Goal: Find specific fact

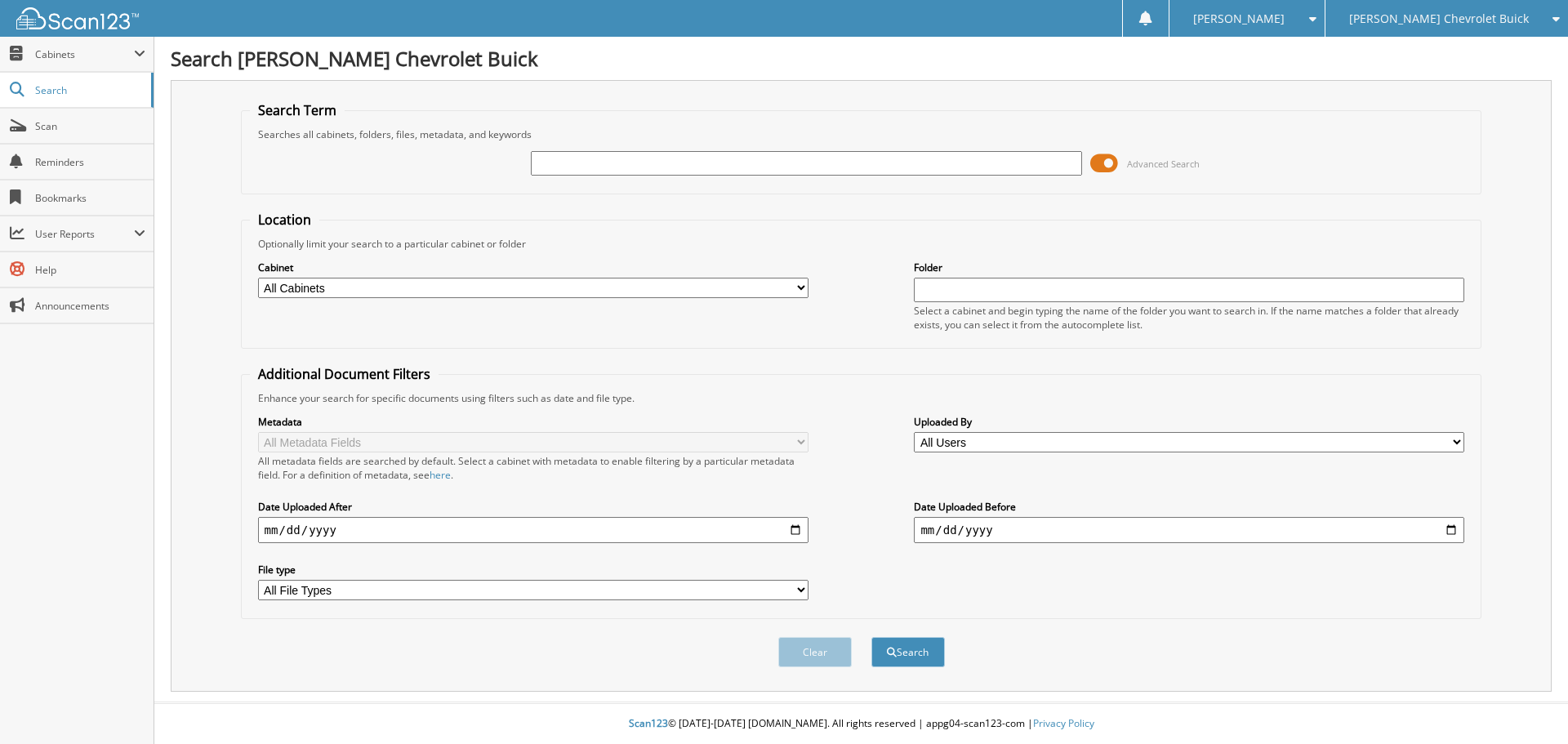
click at [705, 156] on input "text" at bounding box center [806, 163] width 551 height 24
type input "FEDEX"
click at [872, 636] on button "Search" at bounding box center [908, 651] width 73 height 30
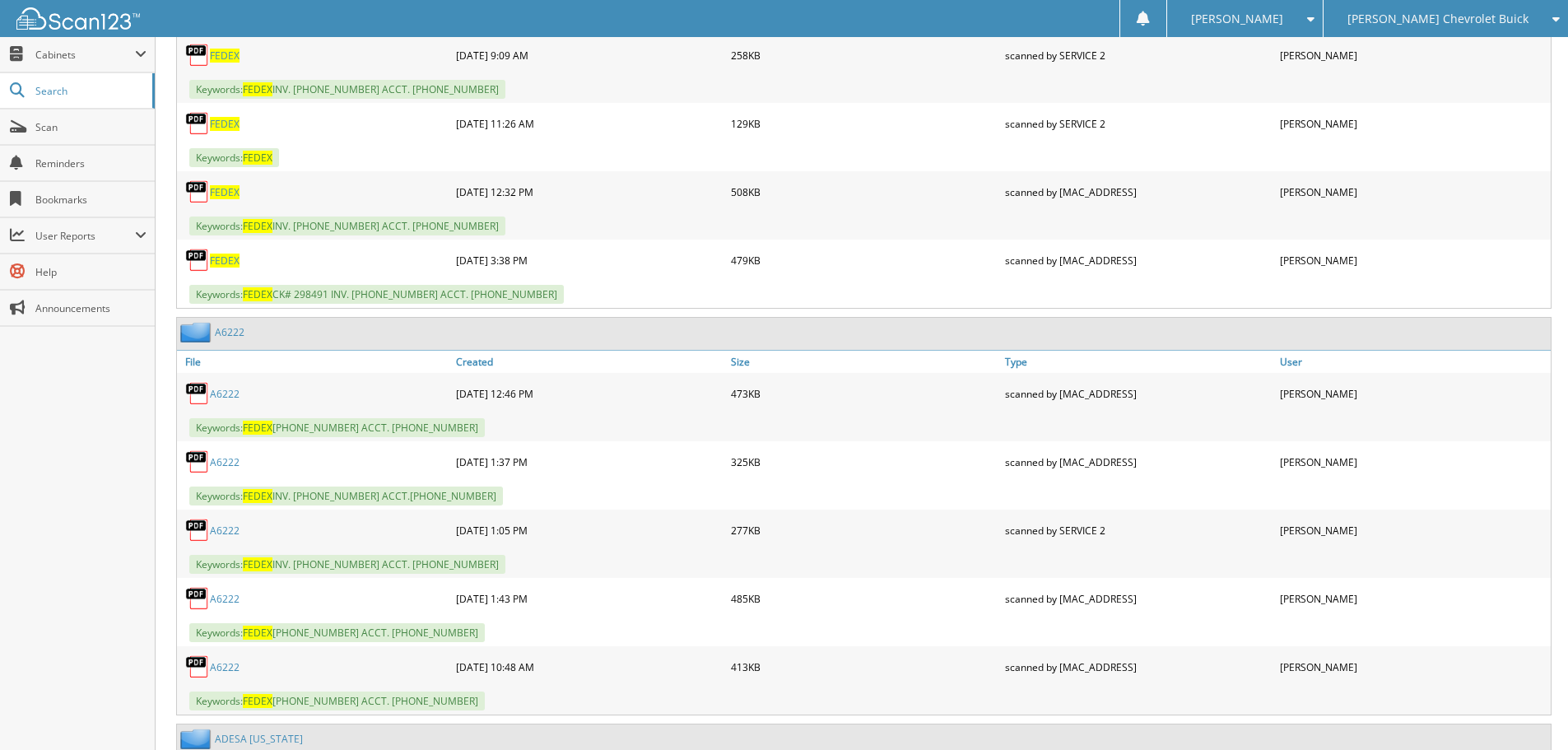
scroll to position [732, 0]
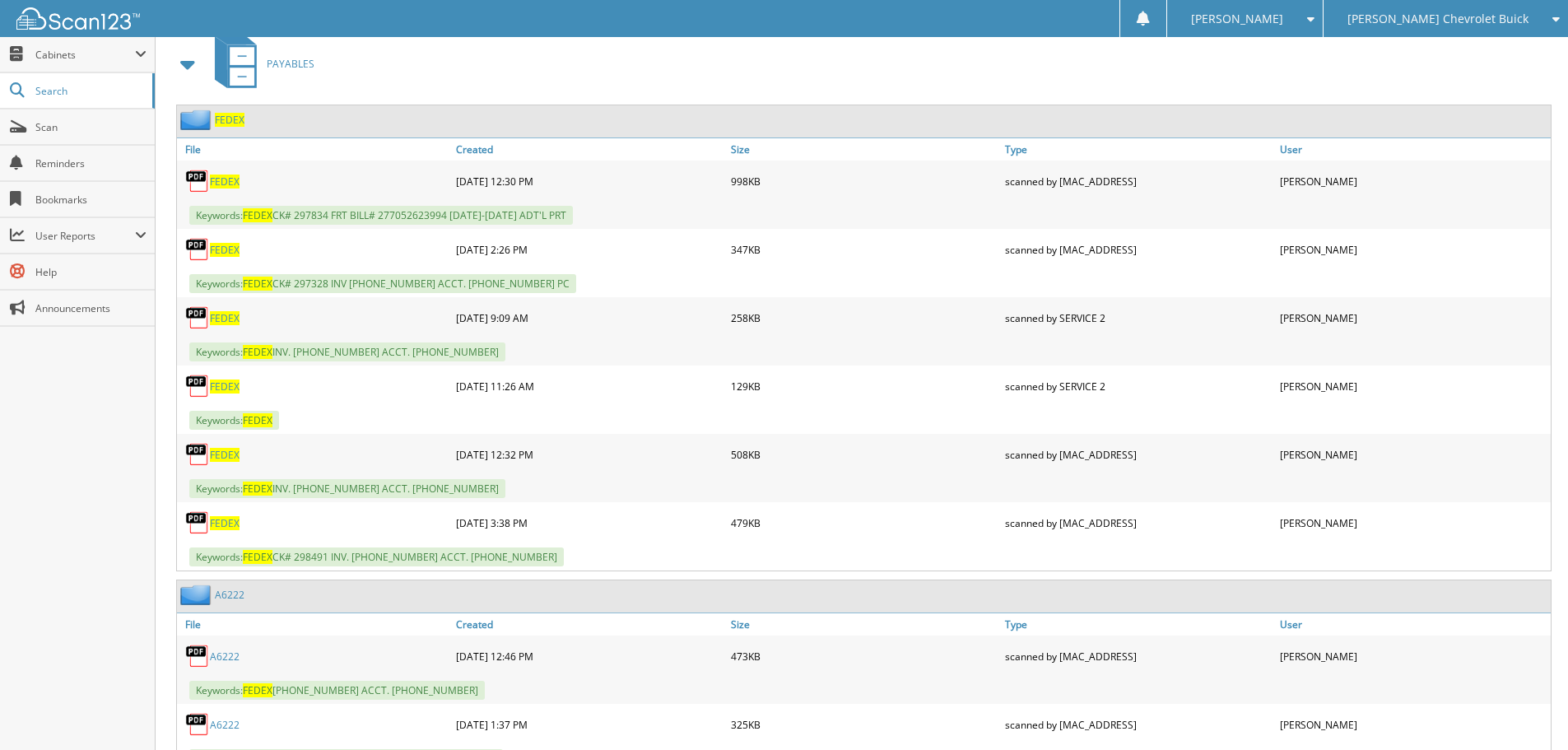
click at [225, 527] on span "FEDEX" at bounding box center [225, 523] width 29 height 14
click at [228, 183] on span "FEDEX" at bounding box center [225, 181] width 29 height 14
click at [222, 247] on span "FEDEX" at bounding box center [225, 250] width 29 height 14
